Goal: Complete application form

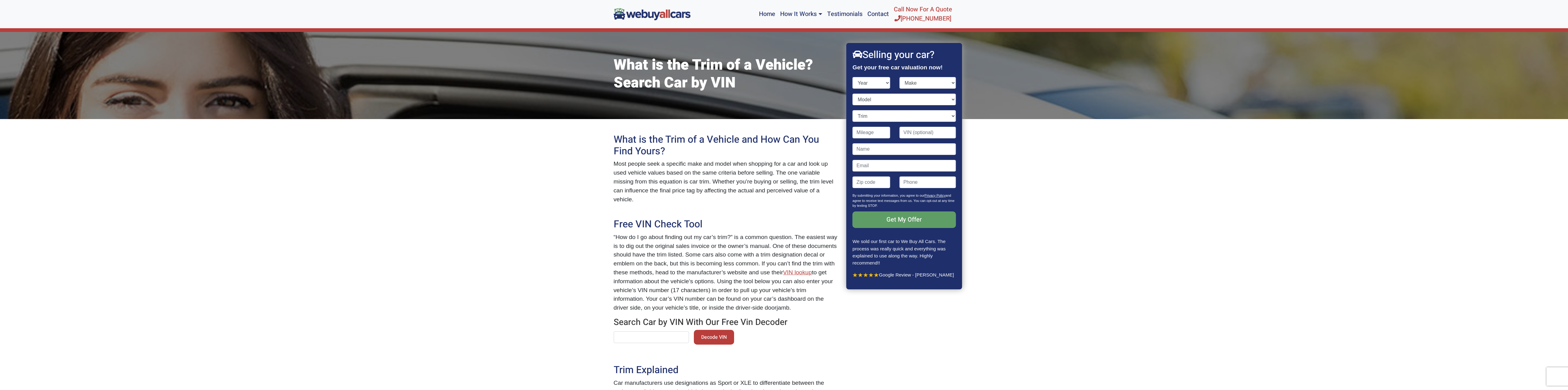
select select "2019"
click at [853, 77] on select "Year [DATE] 2024 2023 2022 2021 2020 2019 2018 2017 2016 2015 2014 2013 2012 20…" at bounding box center [872, 83] width 38 height 12
click at [924, 83] on select "Make" at bounding box center [927, 83] width 57 height 12
click at [881, 166] on input "Contact form" at bounding box center [905, 165] width 103 height 12
click at [880, 119] on select "Trim" at bounding box center [905, 116] width 103 height 12
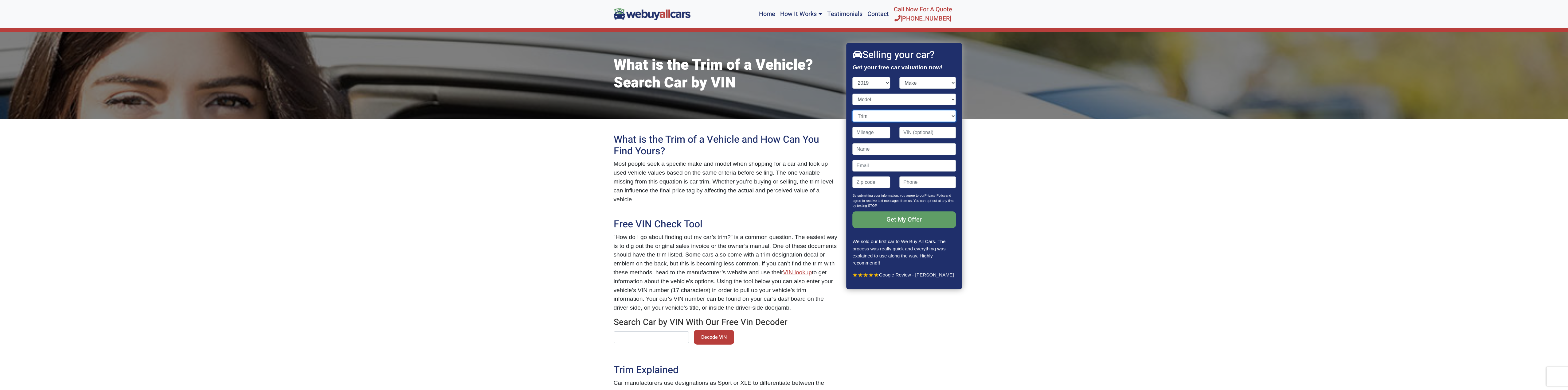
click at [880, 119] on select "Trim" at bounding box center [905, 116] width 103 height 12
click at [890, 147] on input "Contact form" at bounding box center [905, 149] width 103 height 12
drag, startPoint x: 914, startPoint y: 130, endPoint x: 890, endPoint y: 130, distance: 24.0
click at [912, 131] on input "Contact form" at bounding box center [927, 132] width 57 height 12
click at [880, 130] on input "Contact form" at bounding box center [872, 132] width 38 height 12
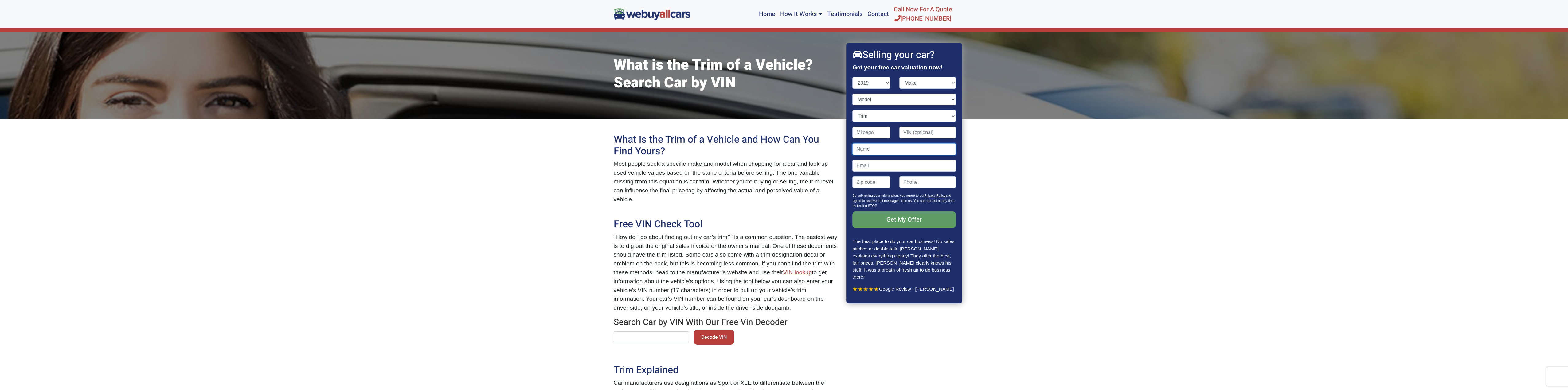
drag, startPoint x: 875, startPoint y: 148, endPoint x: 873, endPoint y: 165, distance: 17.1
click at [875, 150] on input "Contact form" at bounding box center [905, 149] width 103 height 12
drag, startPoint x: 766, startPoint y: 38, endPoint x: 760, endPoint y: 42, distance: 7.2
